Goal: Book appointment/travel/reservation

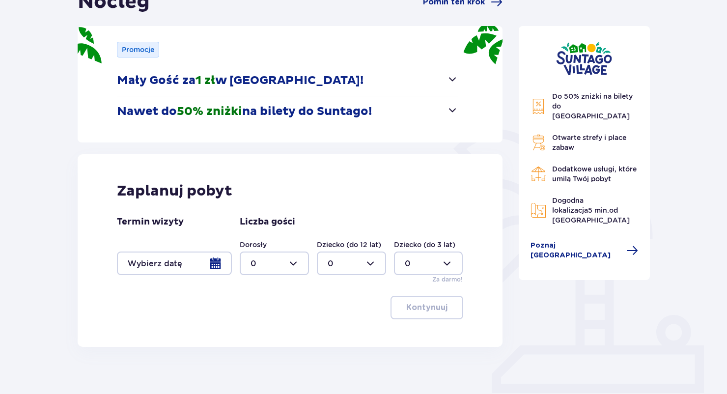
scroll to position [147, 0]
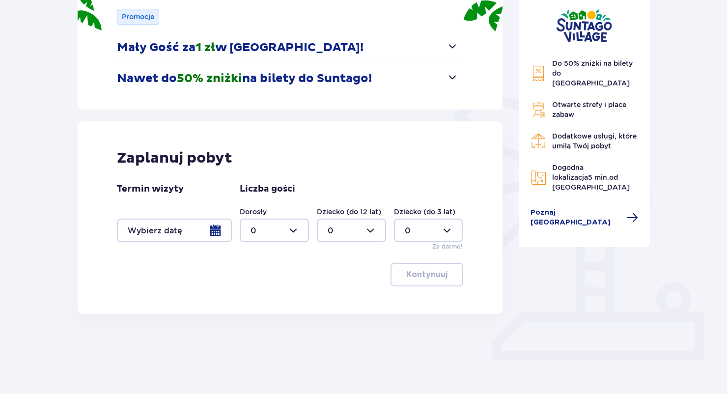
click at [213, 231] on div at bounding box center [174, 231] width 115 height 24
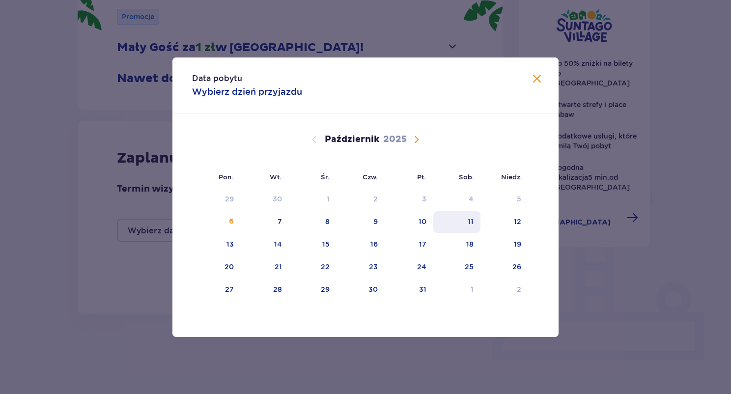
click at [470, 222] on div "11" at bounding box center [471, 222] width 6 height 10
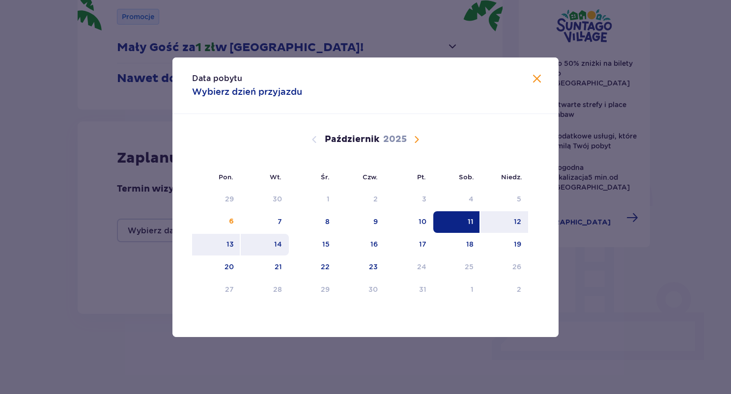
click at [277, 245] on div "14" at bounding box center [278, 244] width 8 height 10
type input "11.10.25 - 14.10.25"
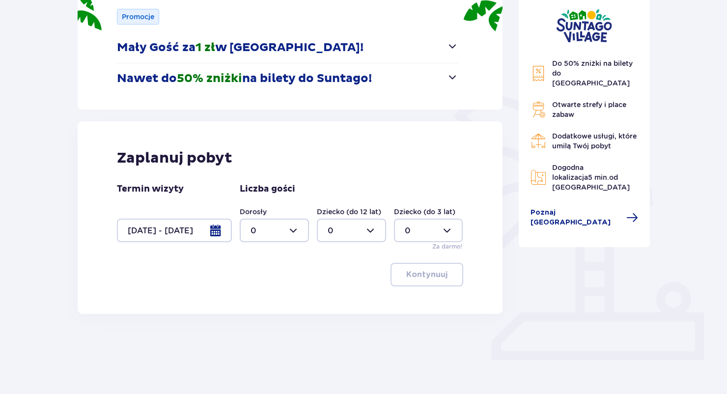
click at [298, 225] on div at bounding box center [274, 231] width 69 height 24
click at [275, 298] on div "2" at bounding box center [274, 301] width 48 height 11
type input "2"
click at [373, 231] on div at bounding box center [351, 231] width 69 height 24
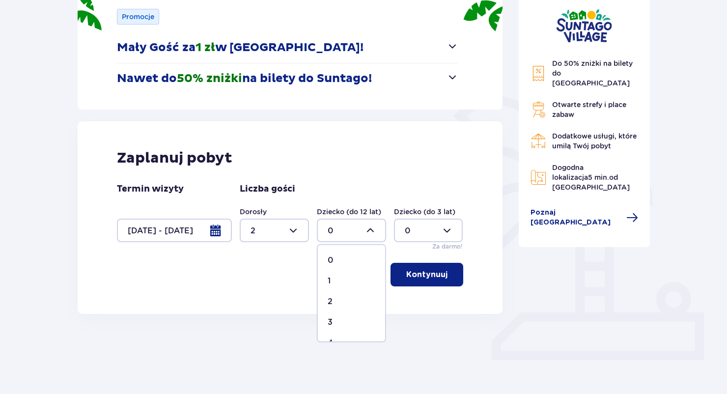
click at [345, 279] on div "1" at bounding box center [352, 281] width 48 height 11
type input "1"
click at [448, 234] on div at bounding box center [428, 231] width 69 height 24
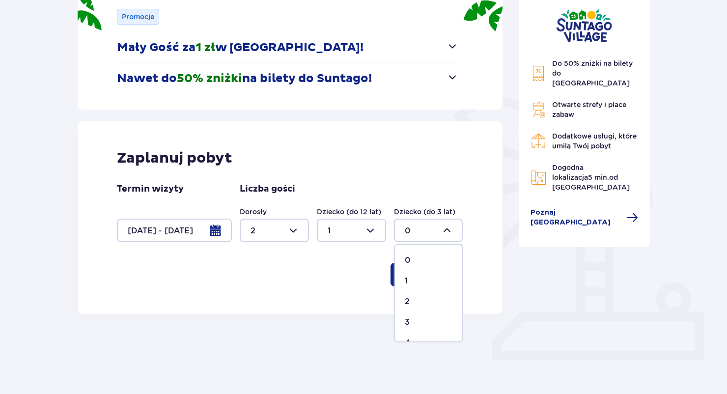
click at [405, 278] on p "1" at bounding box center [406, 281] width 3 height 11
type input "1"
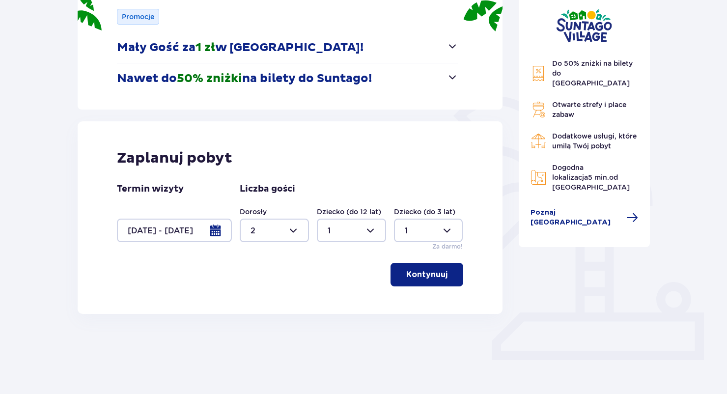
click at [439, 275] on p "Kontynuuj" at bounding box center [426, 274] width 41 height 11
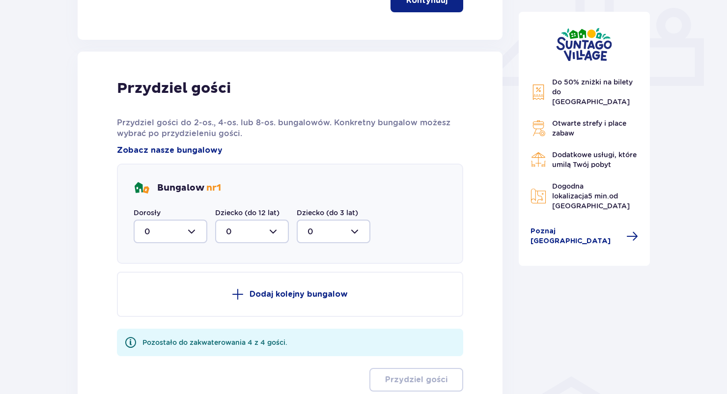
scroll to position [461, 0]
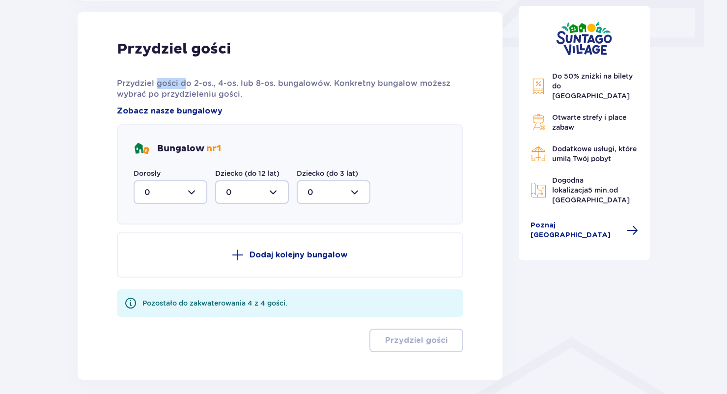
drag, startPoint x: 170, startPoint y: 82, endPoint x: 186, endPoint y: 81, distance: 15.7
click at [186, 81] on p "Przydziel gości do 2-os., 4-os. lub 8-os. bungalowów. Konkretny bungalow możesz…" at bounding box center [290, 89] width 346 height 22
click at [198, 192] on div at bounding box center [171, 192] width 74 height 24
click at [146, 263] on p "2" at bounding box center [146, 263] width 5 height 11
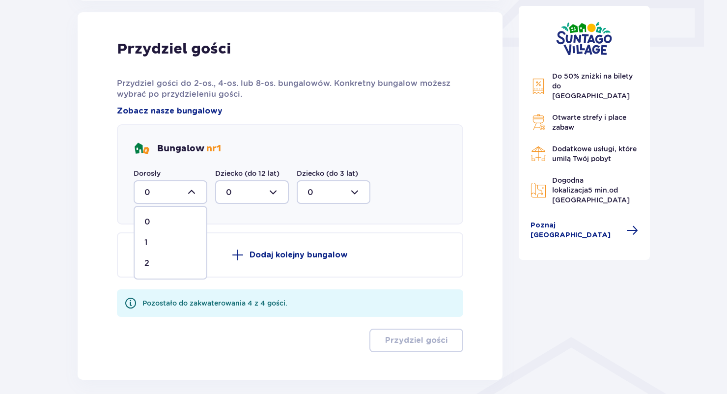
type input "2"
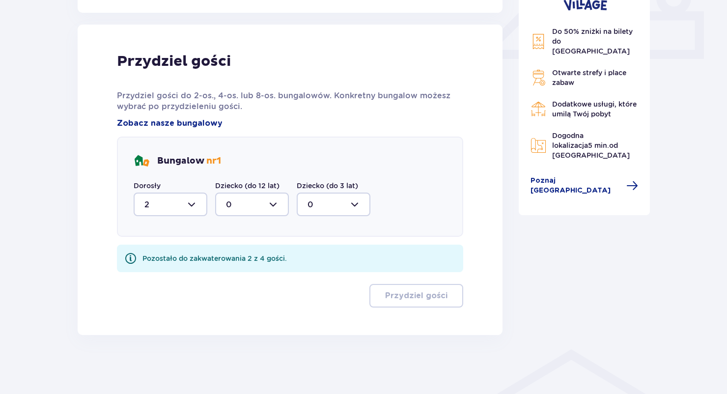
scroll to position [447, 0]
click at [275, 204] on div at bounding box center [252, 206] width 74 height 24
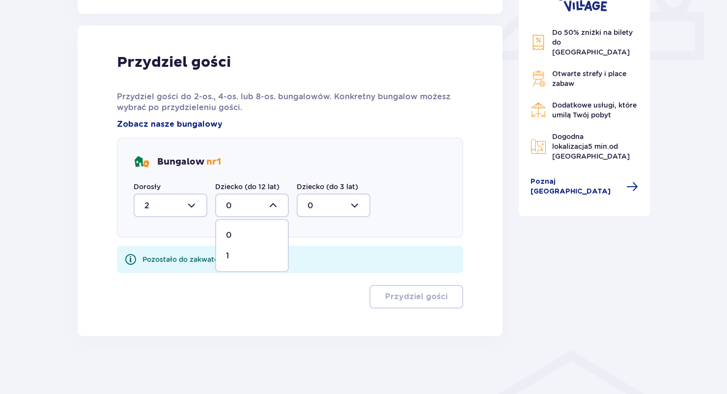
click at [224, 253] on span "1" at bounding box center [252, 256] width 72 height 21
type input "1"
click at [358, 202] on div at bounding box center [334, 206] width 74 height 24
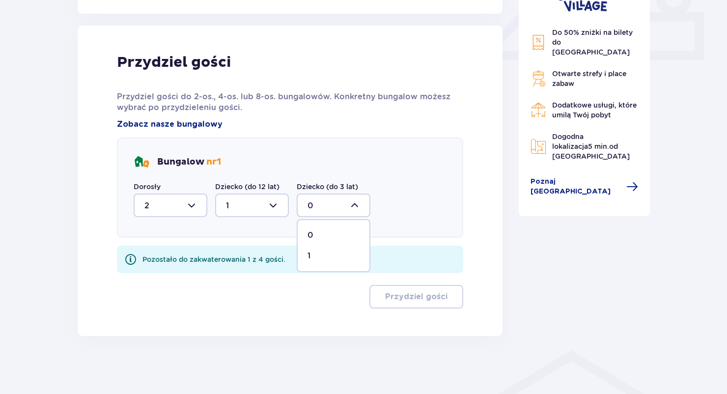
click at [336, 254] on div "1" at bounding box center [333, 255] width 52 height 11
type input "1"
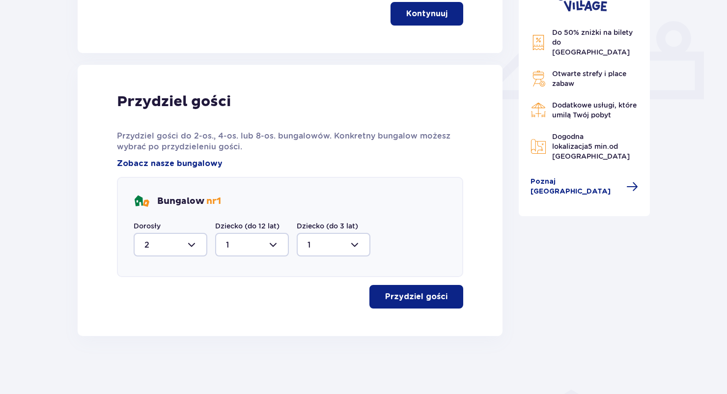
click at [426, 292] on p "Przydziel gości" at bounding box center [416, 296] width 62 height 11
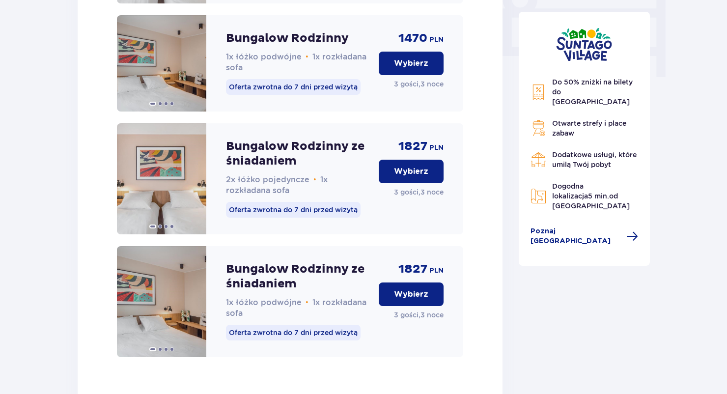
scroll to position [865, 0]
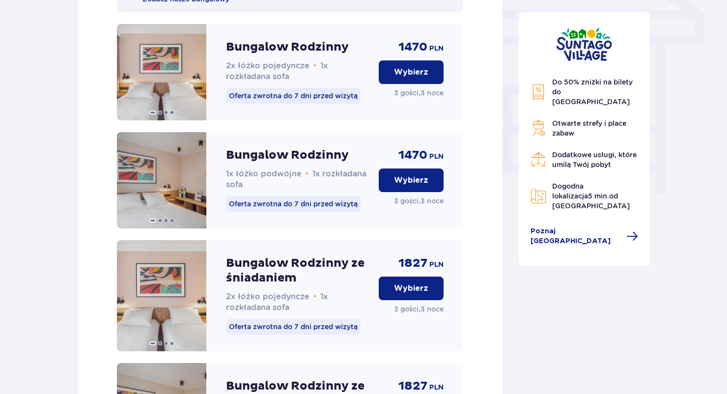
click at [412, 186] on p "Wybierz" at bounding box center [411, 180] width 34 height 11
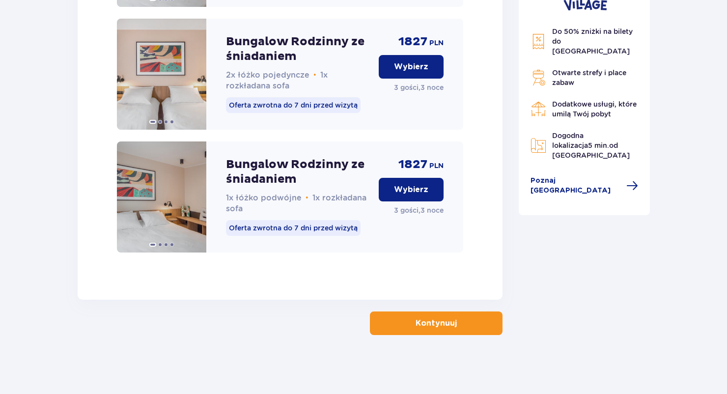
scroll to position [1048, 0]
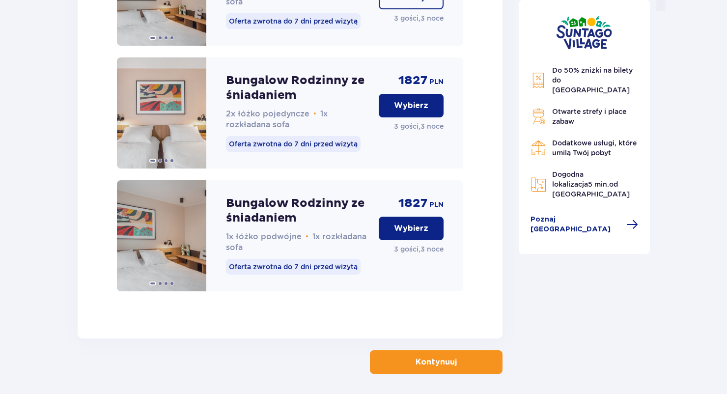
click at [483, 374] on button "Kontynuuj" at bounding box center [436, 362] width 133 height 24
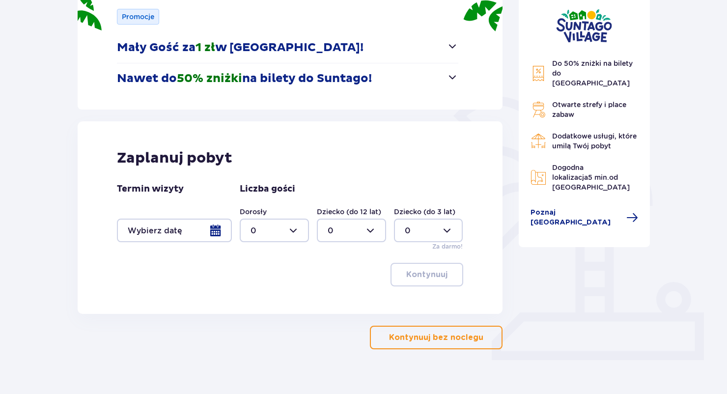
scroll to position [161, 0]
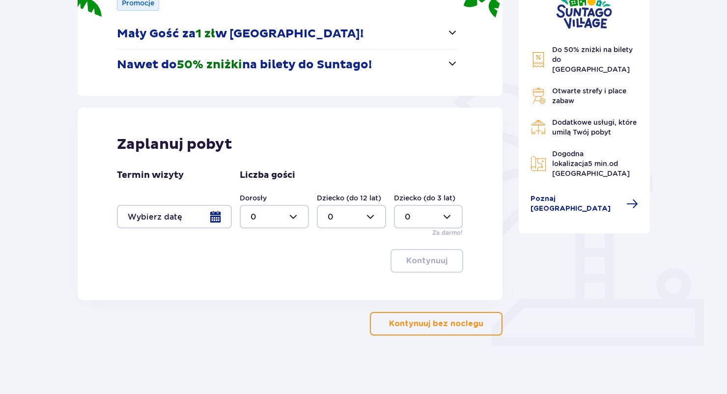
click at [216, 217] on div at bounding box center [174, 217] width 115 height 24
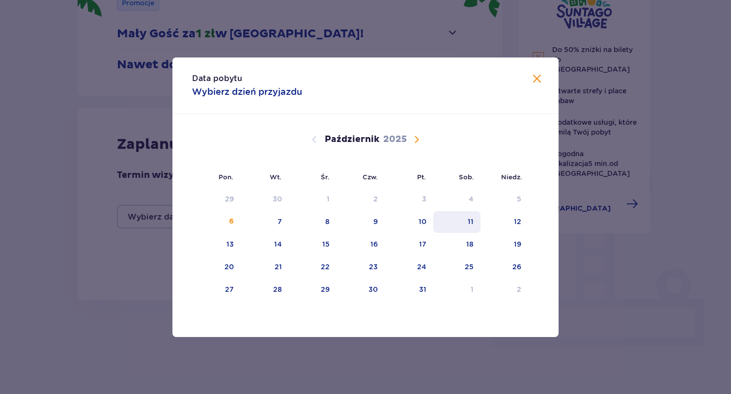
click at [473, 222] on div "11" at bounding box center [457, 222] width 48 height 22
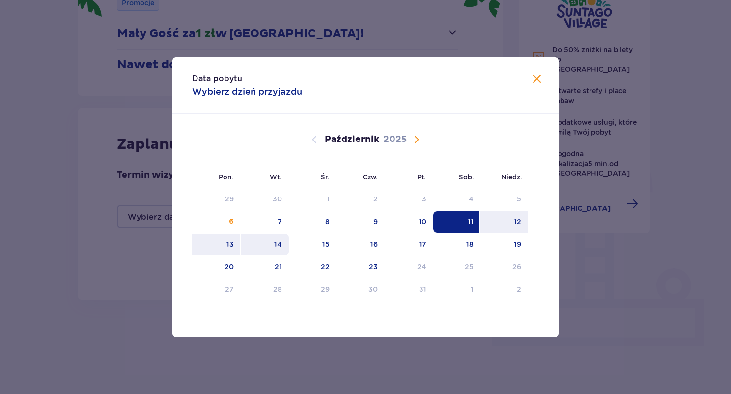
click at [277, 246] on div "14" at bounding box center [278, 244] width 8 height 10
type input "11.10.25 - 14.10.25"
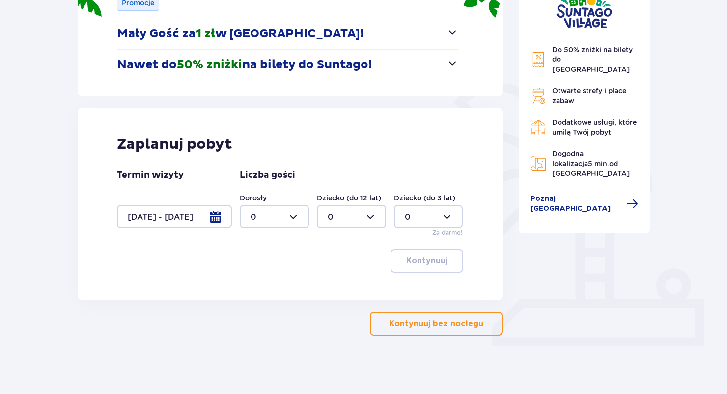
click at [295, 218] on div at bounding box center [274, 217] width 69 height 24
click at [269, 288] on div "2" at bounding box center [274, 287] width 48 height 11
type input "2"
click at [362, 221] on div at bounding box center [351, 217] width 69 height 24
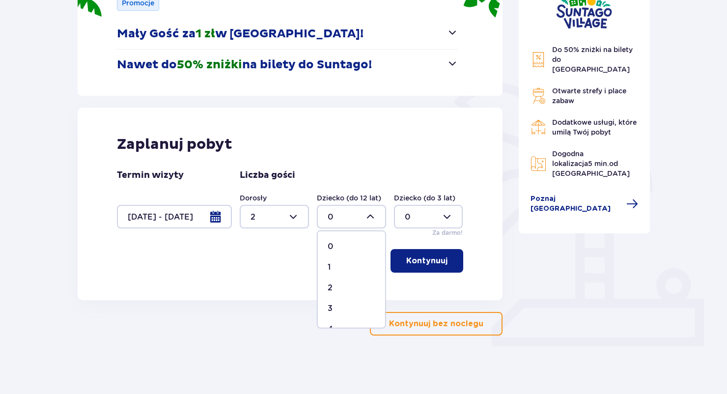
click at [344, 268] on div "1" at bounding box center [352, 267] width 48 height 11
type input "1"
click at [445, 219] on div at bounding box center [428, 217] width 69 height 24
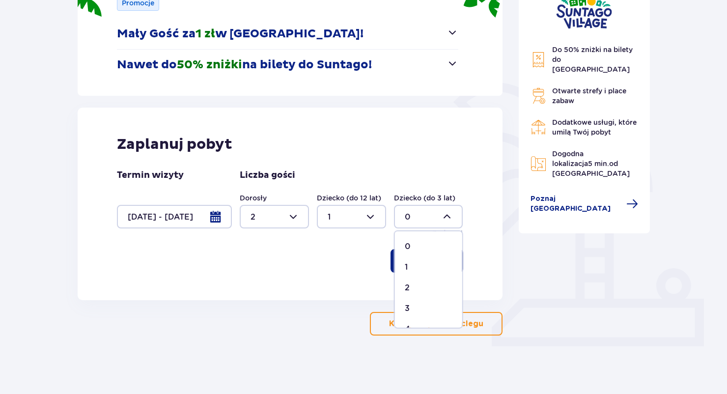
click at [430, 265] on div "1" at bounding box center [429, 267] width 48 height 11
type input "1"
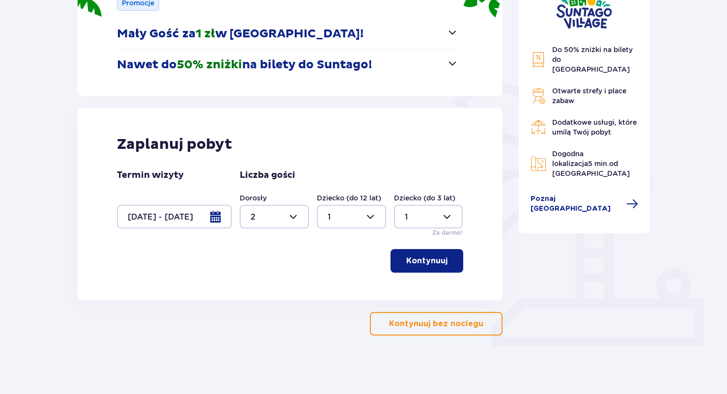
click at [438, 262] on p "Kontynuuj" at bounding box center [426, 260] width 41 height 11
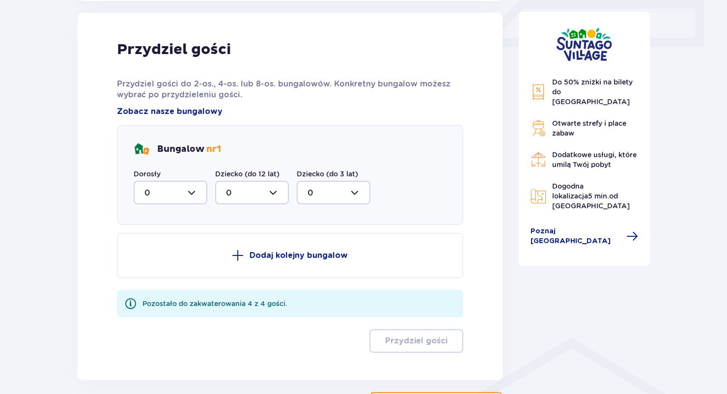
scroll to position [461, 0]
click at [193, 191] on div at bounding box center [171, 192] width 74 height 24
click at [171, 262] on div "2" at bounding box center [170, 263] width 52 height 11
type input "2"
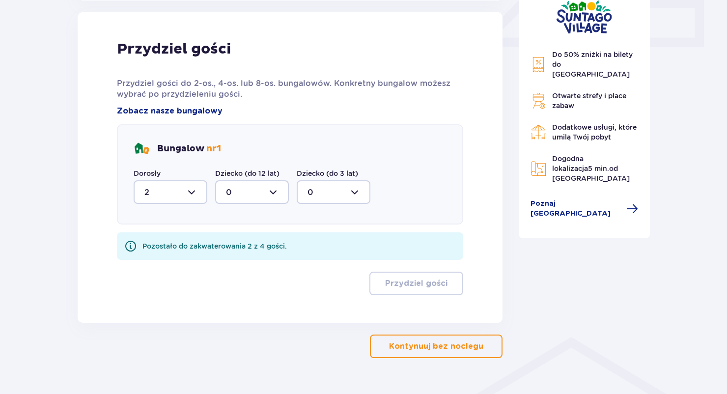
click at [277, 190] on div at bounding box center [252, 192] width 74 height 24
click at [256, 238] on div "1" at bounding box center [252, 242] width 52 height 11
type input "1"
click at [351, 194] on div at bounding box center [334, 192] width 74 height 24
click at [347, 239] on div "1" at bounding box center [333, 242] width 52 height 11
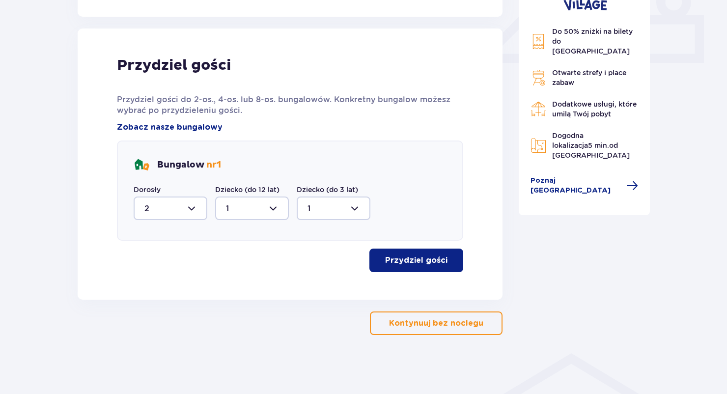
type input "1"
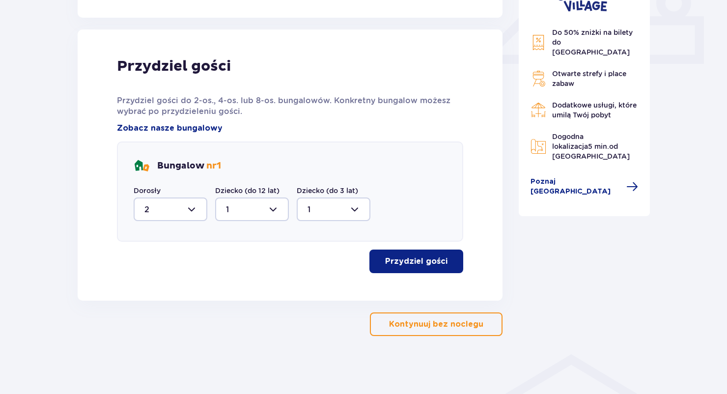
click at [430, 263] on p "Przydziel gości" at bounding box center [416, 261] width 62 height 11
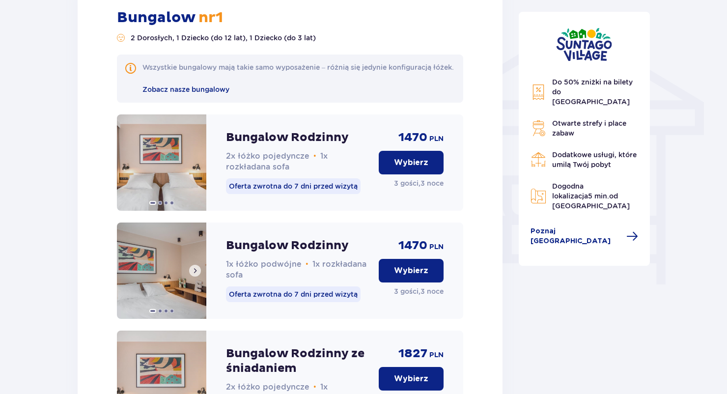
scroll to position [792, 0]
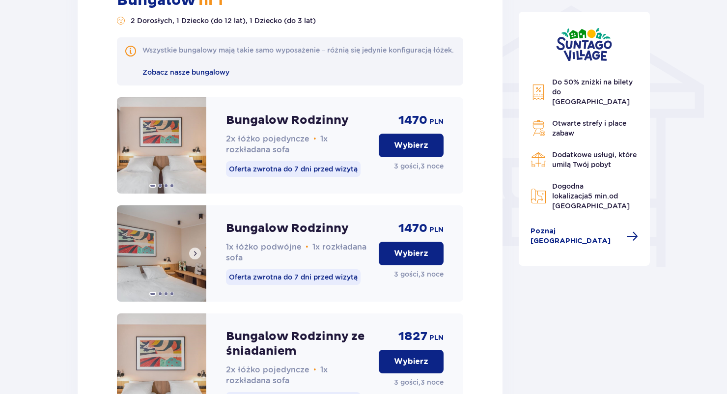
click at [165, 239] on img at bounding box center [161, 253] width 89 height 96
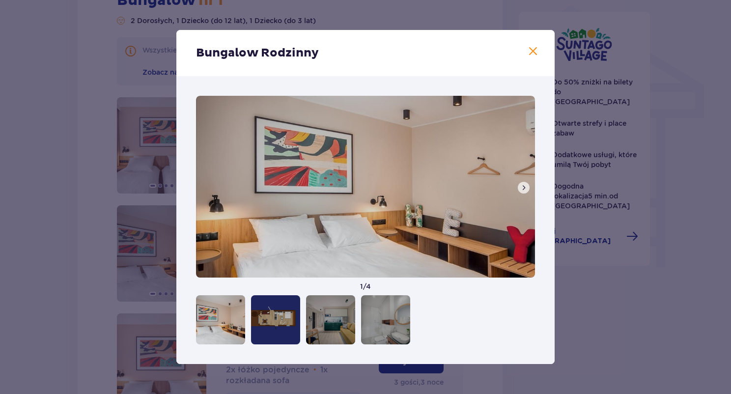
click at [526, 187] on span at bounding box center [524, 188] width 8 height 8
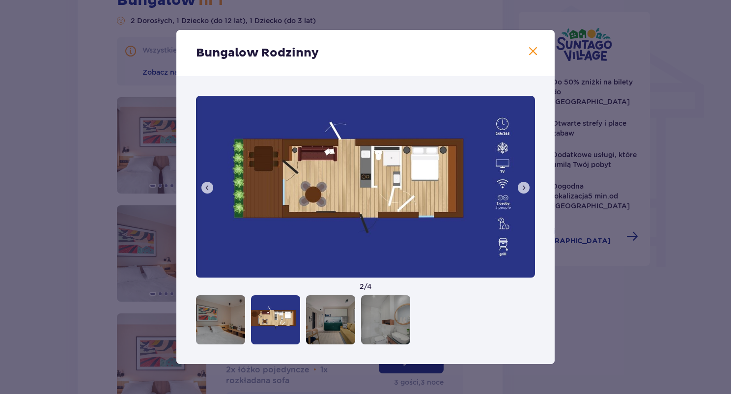
click at [526, 187] on span at bounding box center [524, 188] width 8 height 8
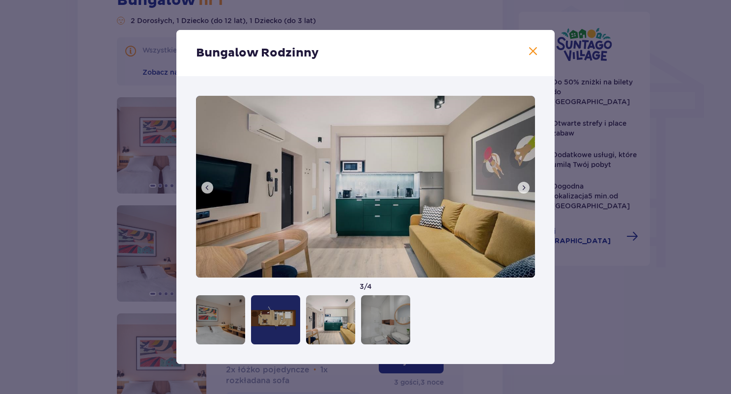
click at [519, 189] on button at bounding box center [524, 188] width 12 height 12
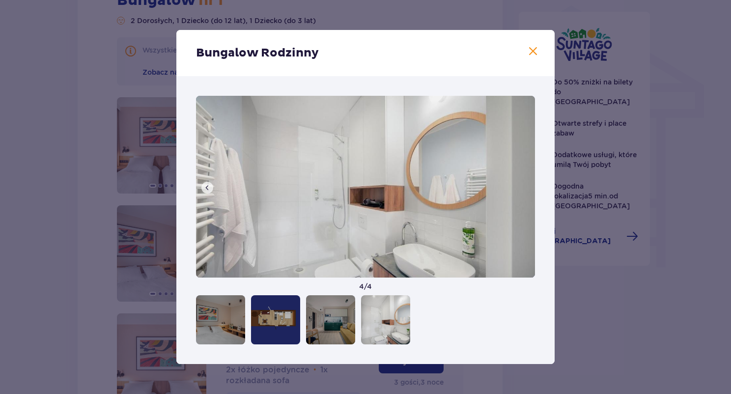
click at [521, 189] on img at bounding box center [365, 187] width 339 height 182
click at [536, 52] on span at bounding box center [533, 52] width 12 height 12
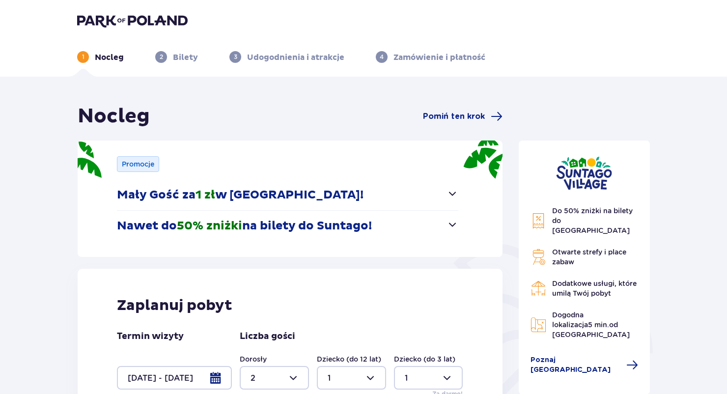
click at [145, 23] on img at bounding box center [132, 21] width 111 height 14
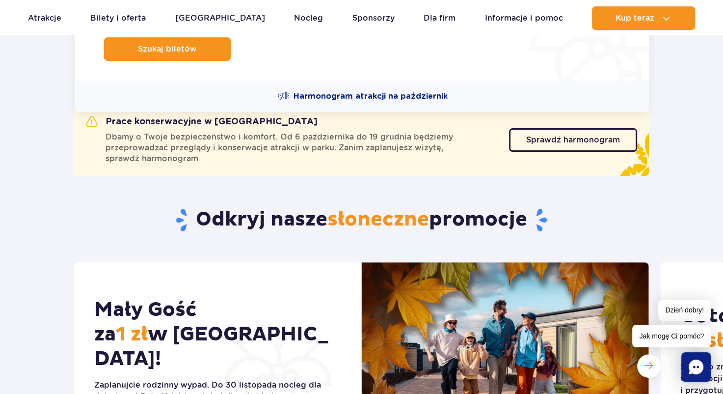
scroll to position [393, 0]
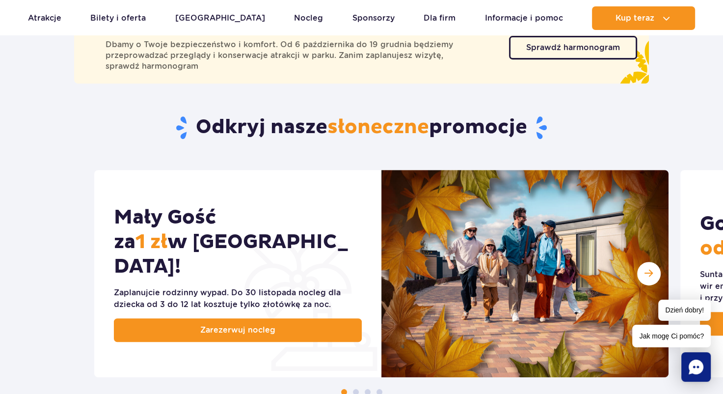
click at [146, 292] on div "Zaplanujcie rodzinny wypad. Do 30 listopada nocleg dla dziecka od 3 do 12 lat k…" at bounding box center [238, 299] width 248 height 24
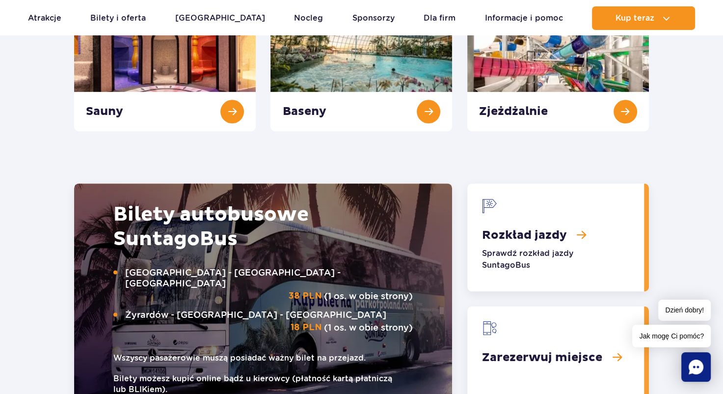
scroll to position [1228, 0]
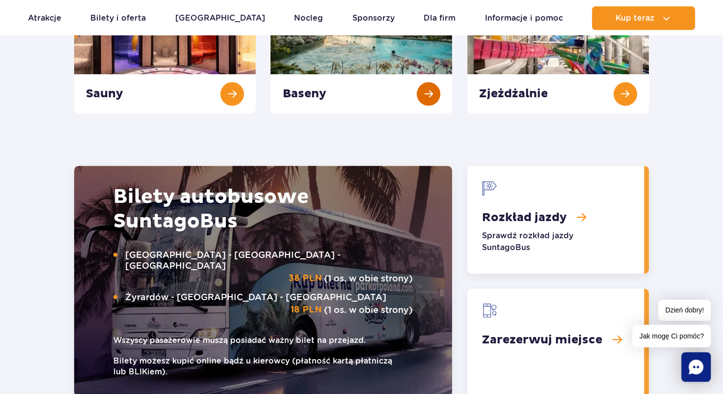
click at [430, 97] on link "Baseny" at bounding box center [362, 57] width 182 height 112
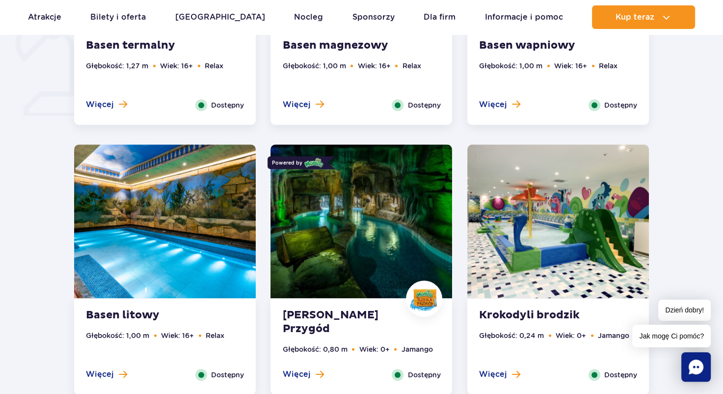
scroll to position [884, 0]
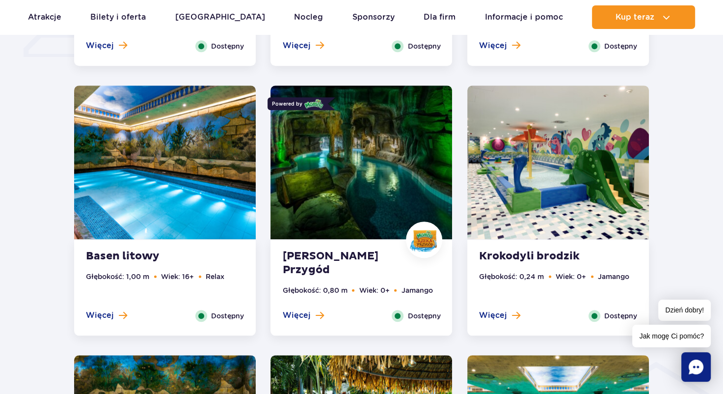
click at [525, 205] on img at bounding box center [559, 162] width 182 height 154
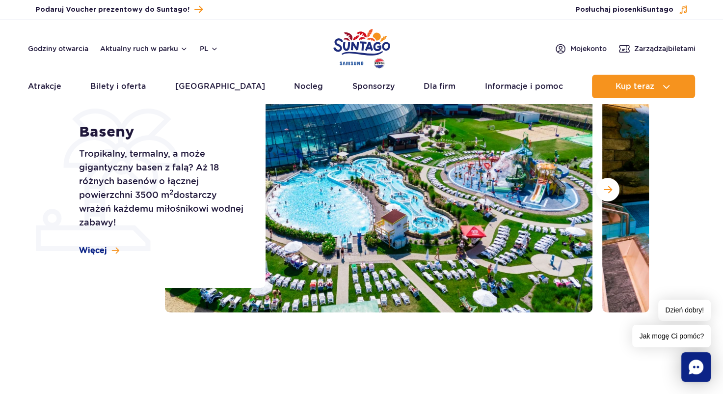
scroll to position [0, 0]
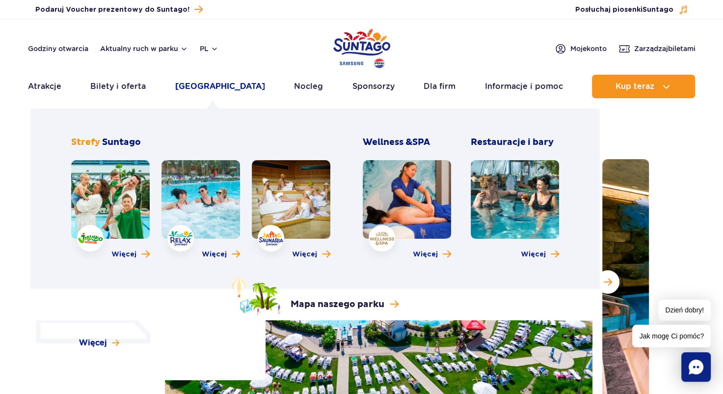
click at [212, 88] on link "[GEOGRAPHIC_DATA]" at bounding box center [220, 87] width 90 height 24
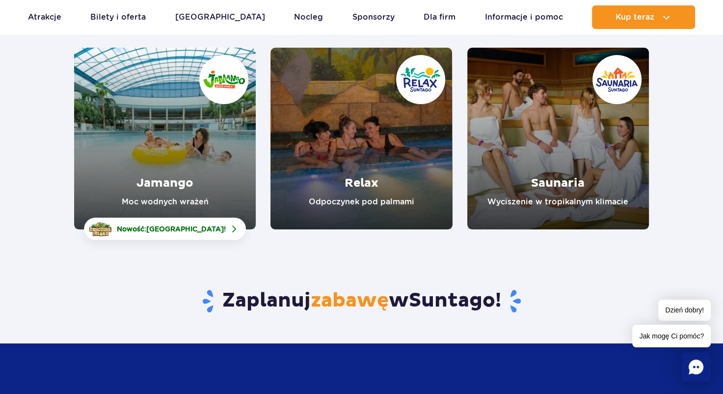
scroll to position [147, 0]
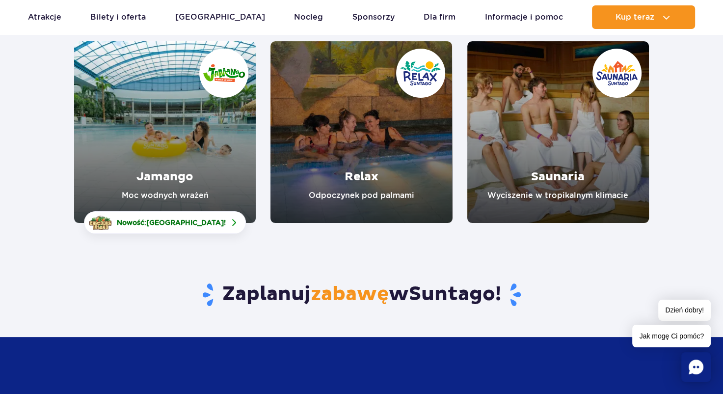
click at [142, 156] on link "Jamango" at bounding box center [165, 132] width 182 height 182
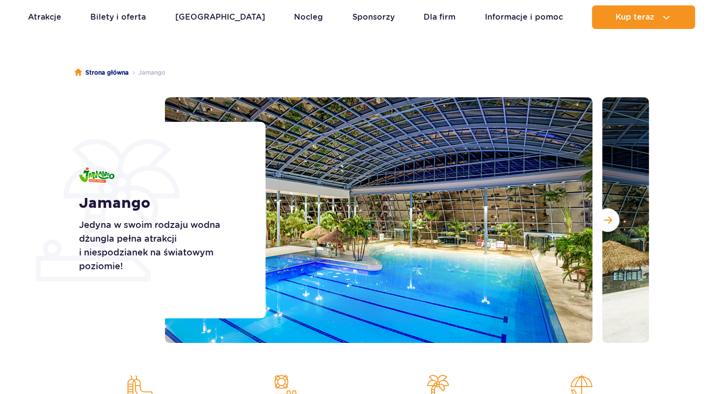
scroll to position [196, 0]
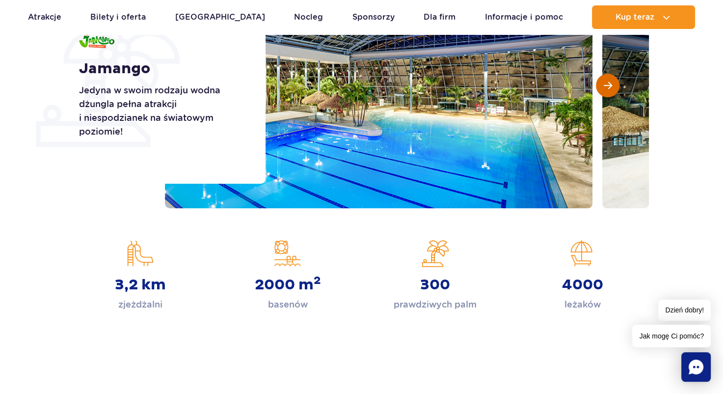
click at [612, 91] on button "Następny slajd" at bounding box center [608, 86] width 24 height 24
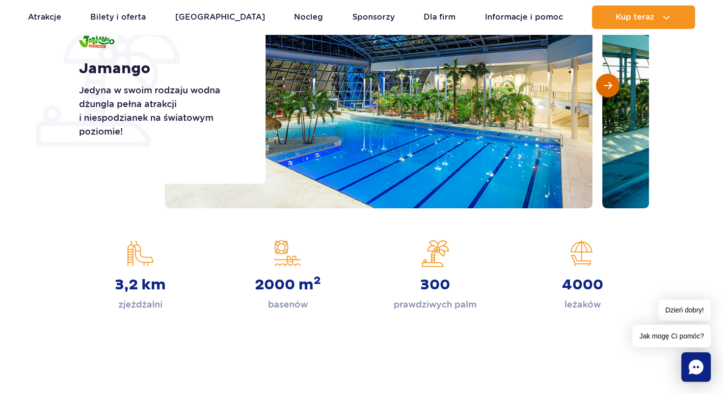
click at [611, 91] on button "Następny slajd" at bounding box center [608, 86] width 24 height 24
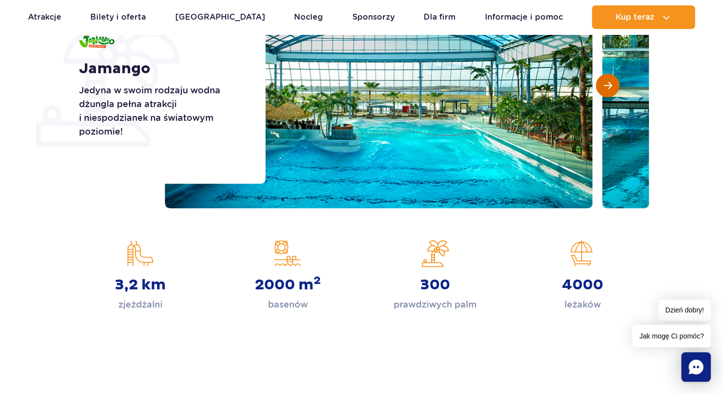
click at [611, 91] on button "Następny slajd" at bounding box center [608, 86] width 24 height 24
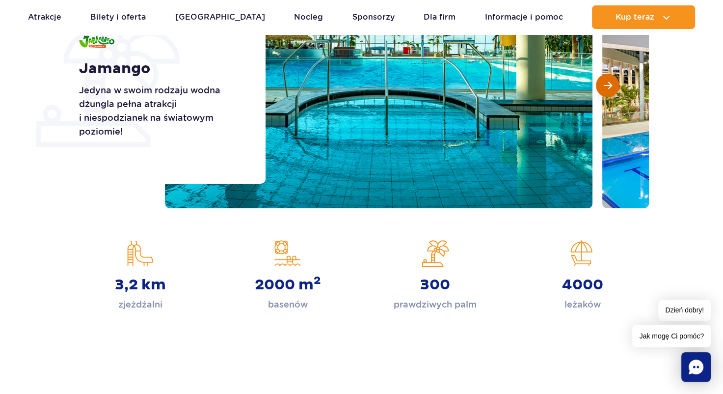
click at [611, 91] on button "Następny slajd" at bounding box center [608, 86] width 24 height 24
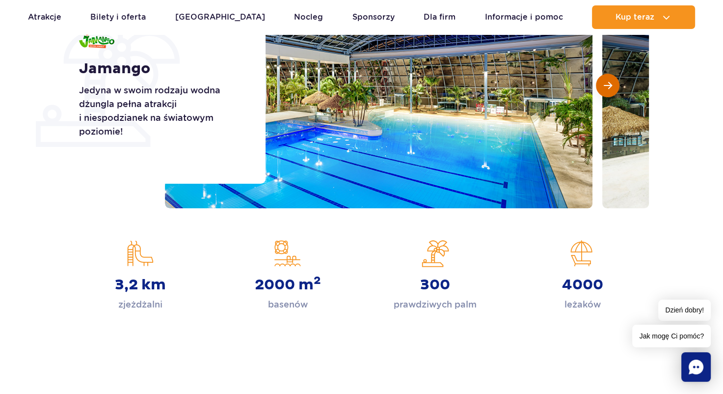
click at [611, 91] on button "Następny slajd" at bounding box center [608, 86] width 24 height 24
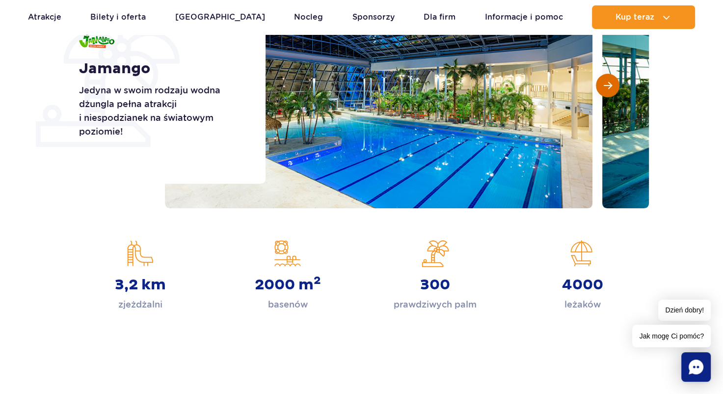
click at [611, 91] on button "Następny slajd" at bounding box center [608, 86] width 24 height 24
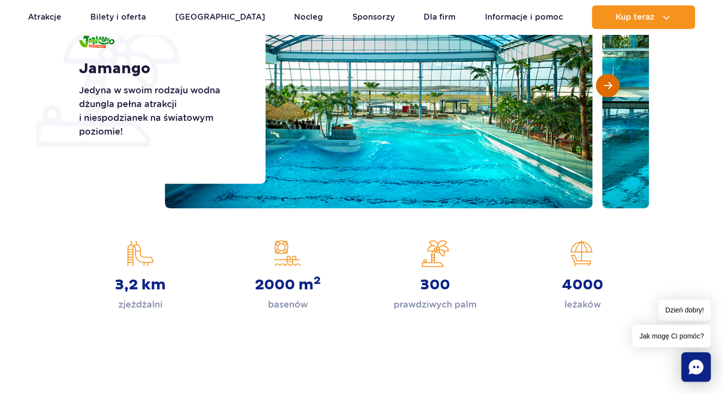
click at [611, 91] on button "Następny slajd" at bounding box center [608, 86] width 24 height 24
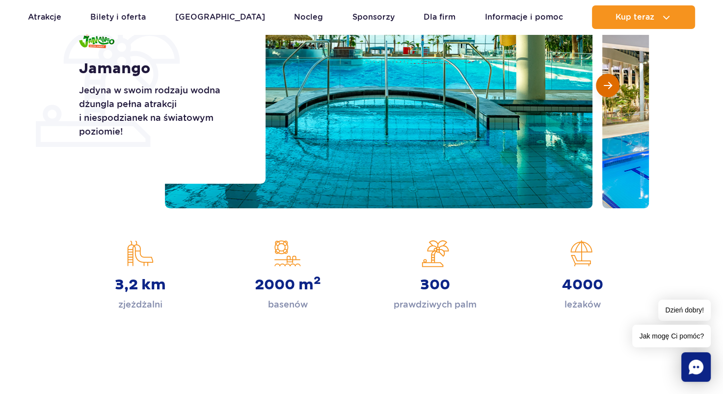
click at [611, 91] on button "Następny slajd" at bounding box center [608, 86] width 24 height 24
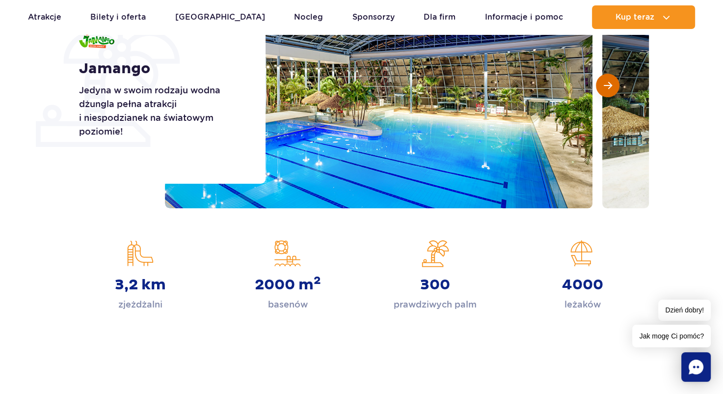
click at [611, 91] on button "Następny slajd" at bounding box center [608, 86] width 24 height 24
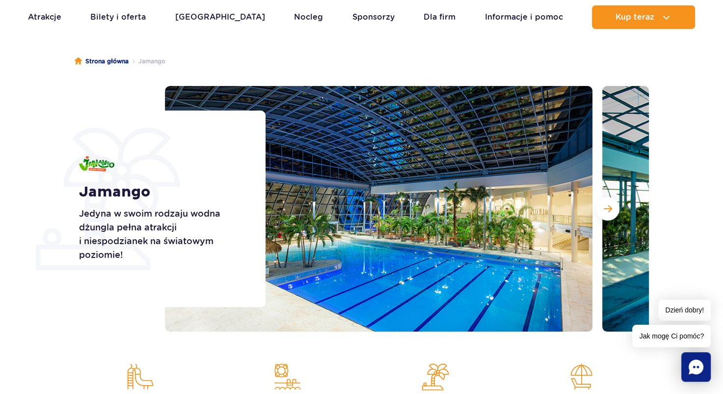
scroll to position [0, 0]
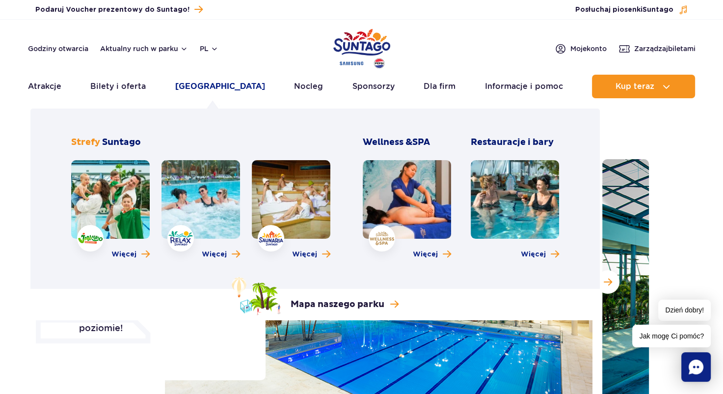
click at [212, 81] on link "[GEOGRAPHIC_DATA]" at bounding box center [220, 87] width 90 height 24
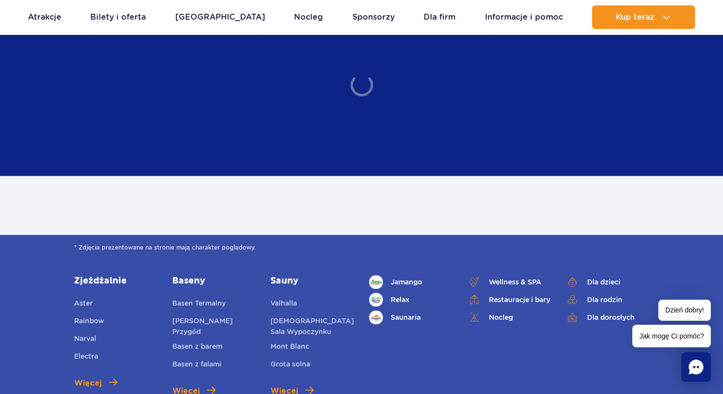
scroll to position [491, 0]
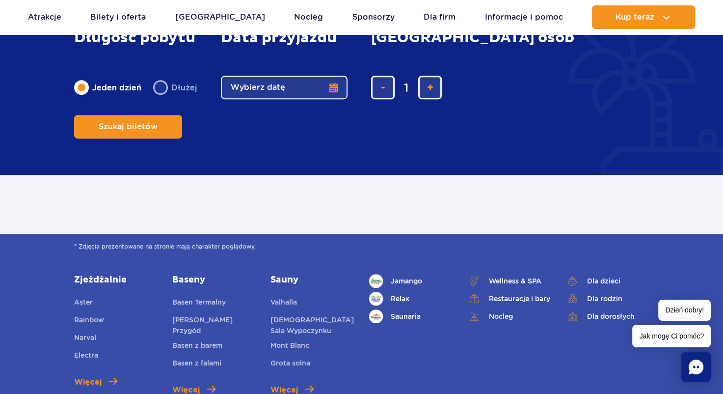
click at [155, 98] on label "Dłużej" at bounding box center [175, 87] width 44 height 21
click at [155, 98] on input "Dłużej" at bounding box center [158, 97] width 11 height 2
radio input "false"
radio input "true"
click at [334, 99] on button "Wybierz datę" at bounding box center [284, 88] width 127 height 24
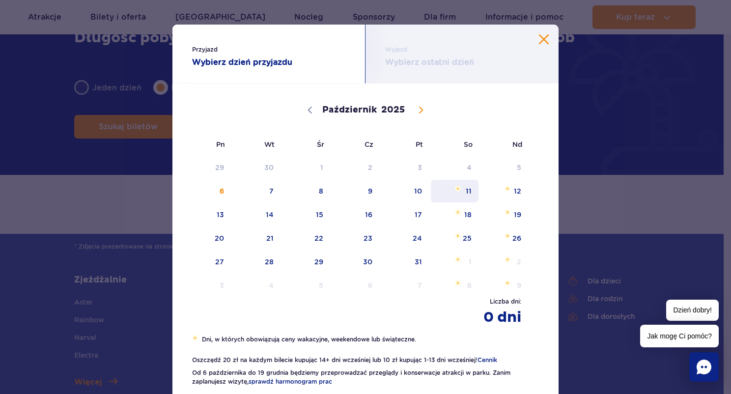
click at [464, 192] on span "11" at bounding box center [455, 191] width 50 height 23
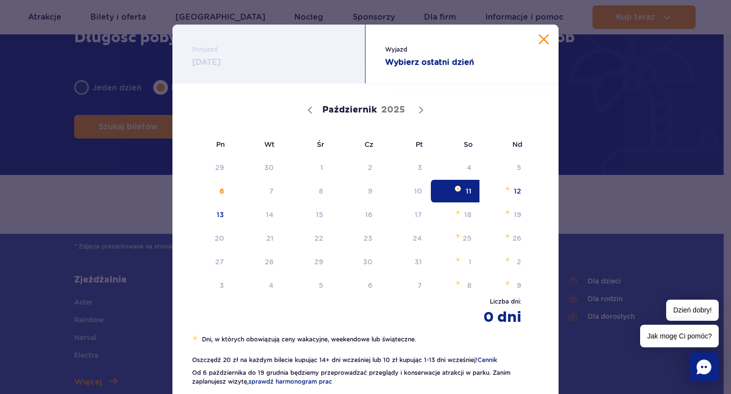
click at [539, 42] on button "Zamknij kalendarz" at bounding box center [544, 39] width 10 height 10
